Goal: Check status

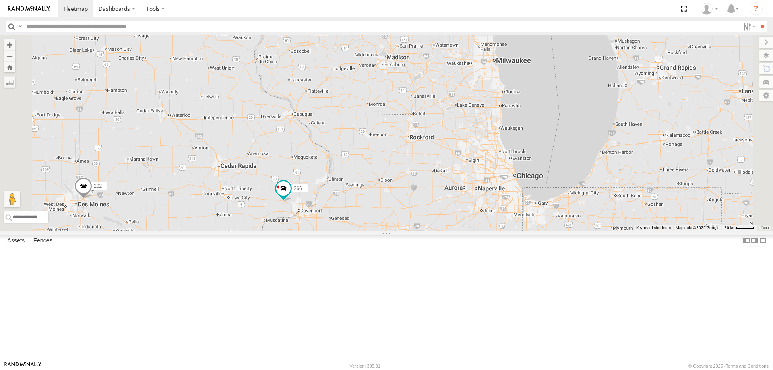
drag, startPoint x: 510, startPoint y: 81, endPoint x: 492, endPoint y: 156, distance: 77.6
click at [492, 154] on div "266 286 244 298 270 262 292 256 296 304 284 282 294 260" at bounding box center [386, 132] width 773 height 195
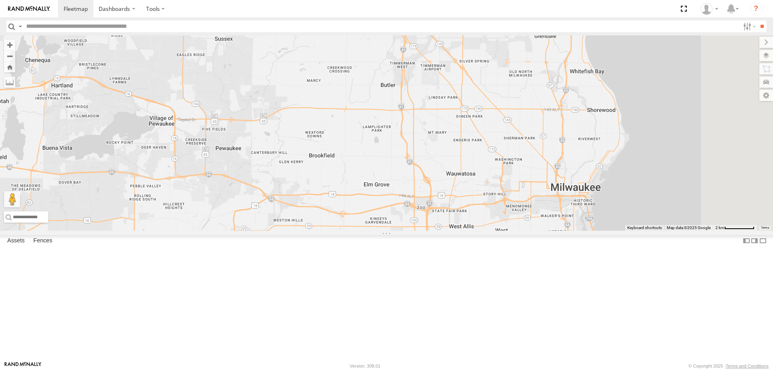
drag, startPoint x: 587, startPoint y: 134, endPoint x: 547, endPoint y: 221, distance: 95.5
click at [555, 213] on div "266 286 244 298 270 262 292 256 296 304 284 282 294 260" at bounding box center [386, 132] width 773 height 195
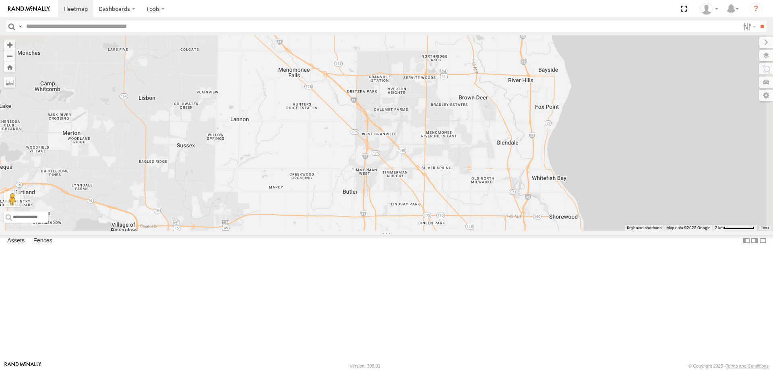
drag, startPoint x: 557, startPoint y: 166, endPoint x: 550, endPoint y: 221, distance: 55.1
click at [552, 217] on div "266 286 244 298 270 262 292 256 296 304 284 282 294 260" at bounding box center [386, 132] width 773 height 195
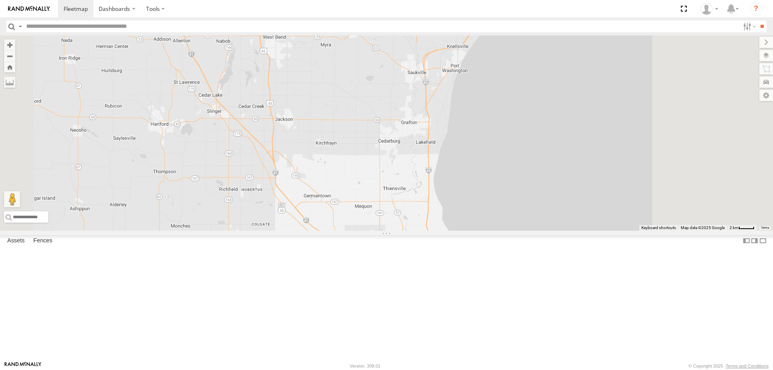
drag, startPoint x: 567, startPoint y: 144, endPoint x: 540, endPoint y: 185, distance: 49.1
click at [542, 182] on div "266 286 244 298 270 262 292 256 296 304 284 282 294 260" at bounding box center [386, 132] width 773 height 195
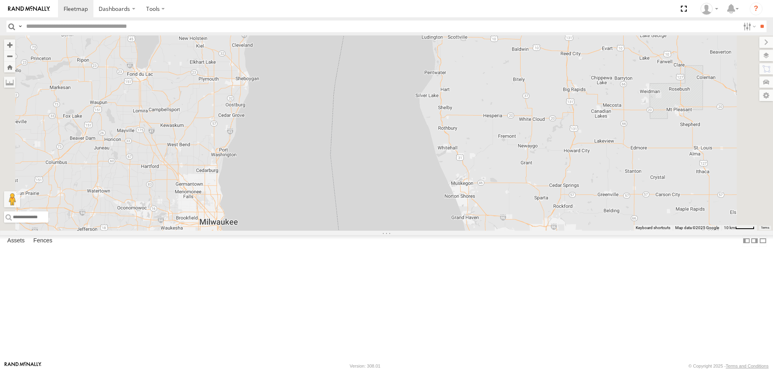
drag, startPoint x: 318, startPoint y: 255, endPoint x: 432, endPoint y: 236, distance: 115.1
click at [429, 231] on div at bounding box center [386, 132] width 773 height 195
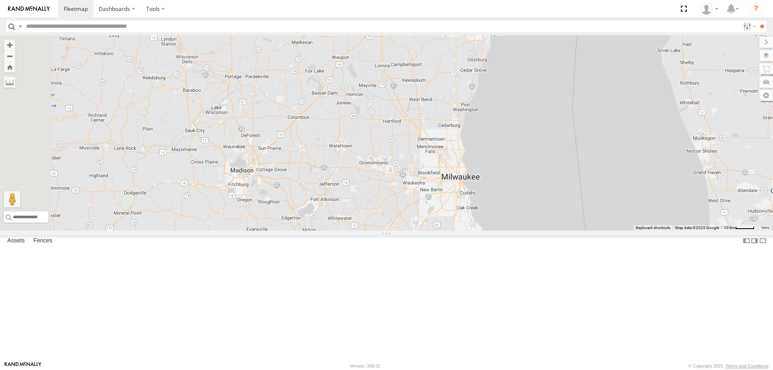
drag, startPoint x: 434, startPoint y: 232, endPoint x: 545, endPoint y: 160, distance: 132.6
click at [543, 163] on div at bounding box center [386, 132] width 773 height 195
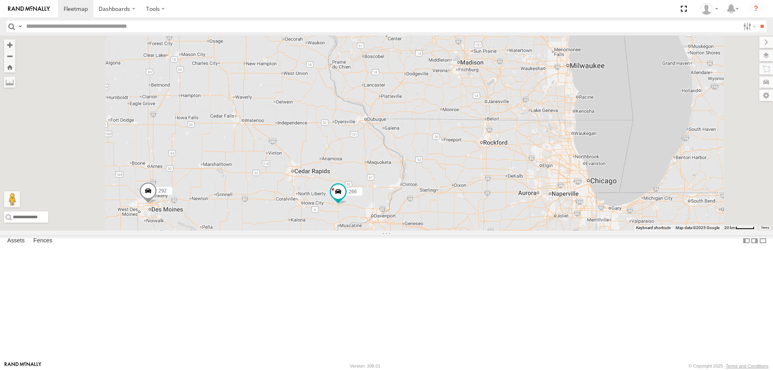
drag, startPoint x: 308, startPoint y: 293, endPoint x: 416, endPoint y: 223, distance: 129.0
click at [416, 223] on div "266 292" at bounding box center [386, 132] width 773 height 195
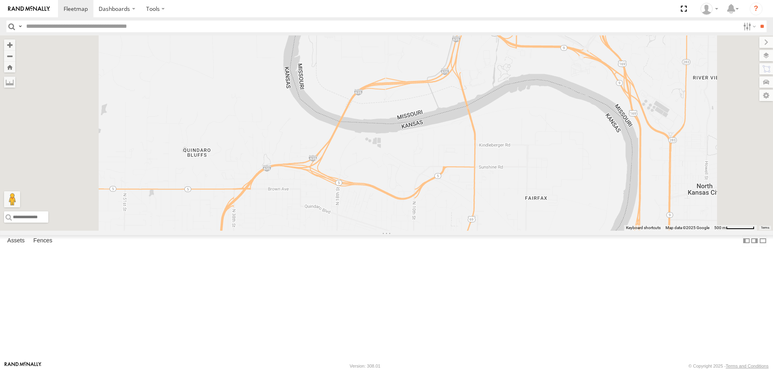
drag, startPoint x: 506, startPoint y: 284, endPoint x: 510, endPoint y: 213, distance: 71.0
click at [510, 213] on div "266 292 274 244 262 288 256 232 296 304 294 260" at bounding box center [386, 132] width 773 height 195
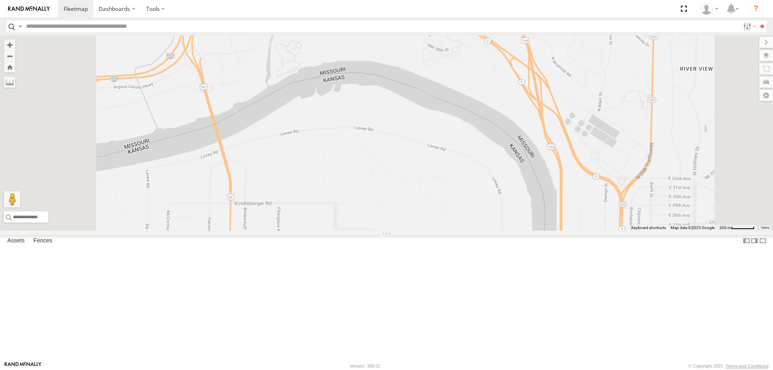
drag, startPoint x: 282, startPoint y: 294, endPoint x: 390, endPoint y: 287, distance: 108.1
click at [390, 231] on div "266 292 274 244 262 288 256 232 296 304 294 260" at bounding box center [386, 132] width 773 height 195
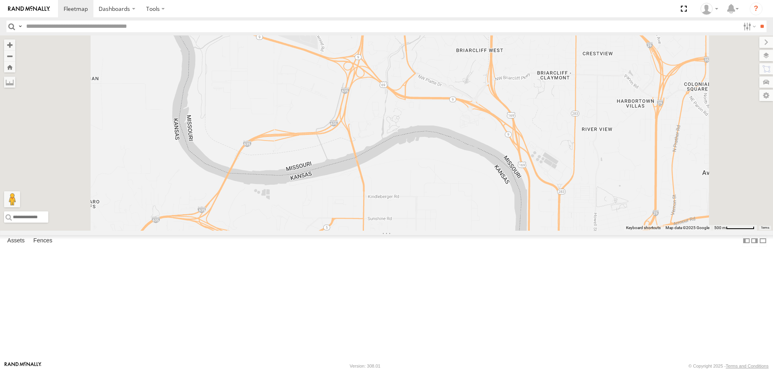
drag, startPoint x: 440, startPoint y: 328, endPoint x: 456, endPoint y: 268, distance: 62.5
click at [456, 231] on div "266 292 274 244 262 288 256 232 296 304 294 260" at bounding box center [386, 132] width 773 height 195
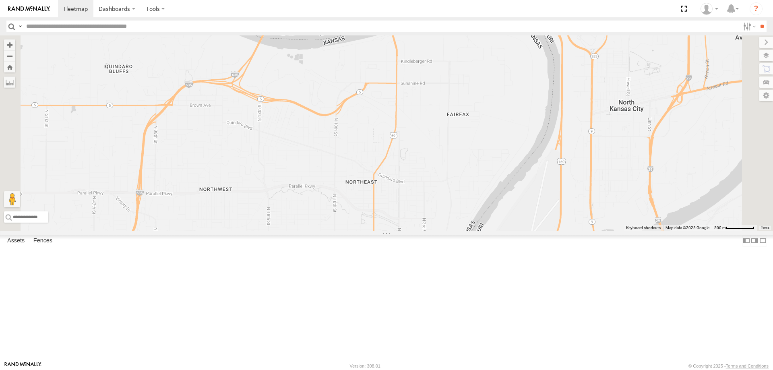
drag, startPoint x: 435, startPoint y: 302, endPoint x: 445, endPoint y: 236, distance: 66.8
click at [445, 231] on div "266 292 274 244 262 288 256 232 296 304 294 260" at bounding box center [386, 132] width 773 height 195
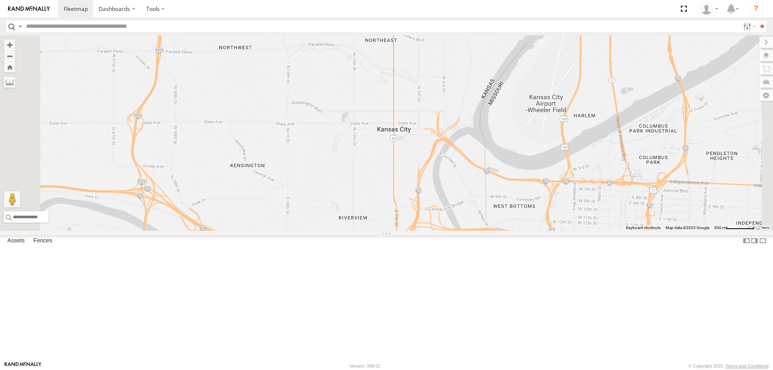
drag, startPoint x: 439, startPoint y: 253, endPoint x: 447, endPoint y: 182, distance: 71.3
click at [448, 186] on div "266 292 274 244 262 288 256 232 296 304 294 260" at bounding box center [386, 132] width 773 height 195
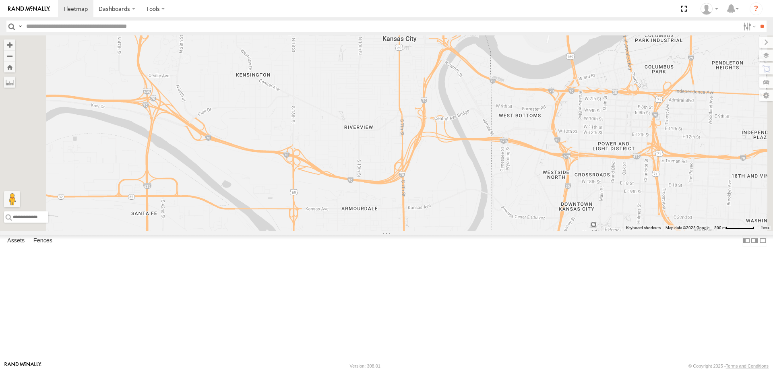
drag, startPoint x: 425, startPoint y: 228, endPoint x: 440, endPoint y: 170, distance: 59.4
click at [440, 170] on div "266 292 274 244 262 288 256 232 296 304 294 260" at bounding box center [386, 132] width 773 height 195
